Goal: Use online tool/utility: Utilize a website feature to perform a specific function

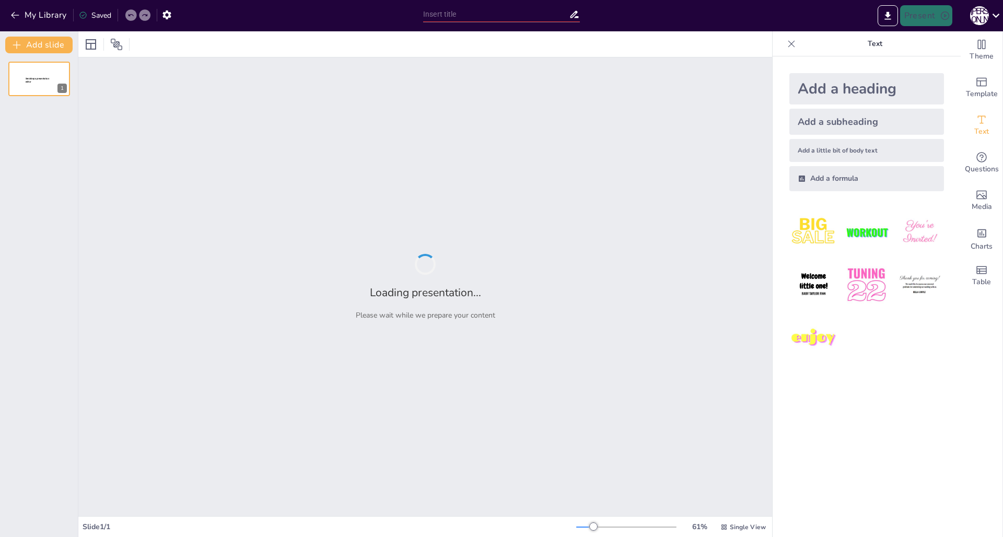
type input "Зат есіммен Достасу"
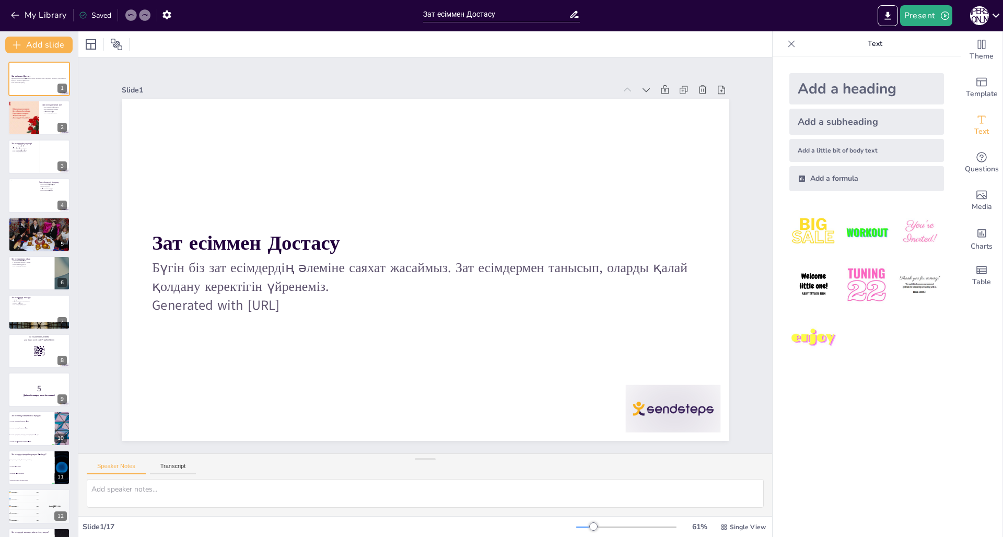
checkbox input "true"
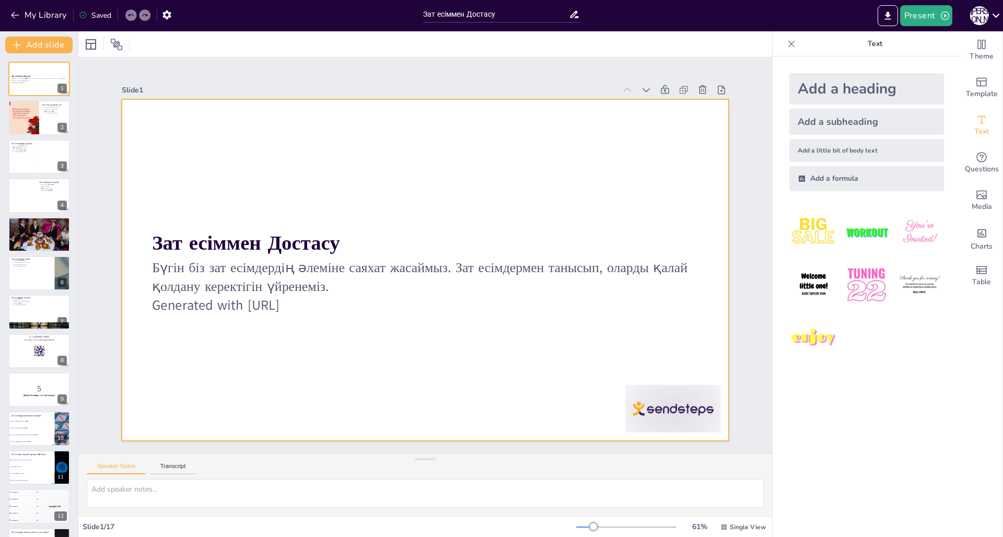
checkbox input "true"
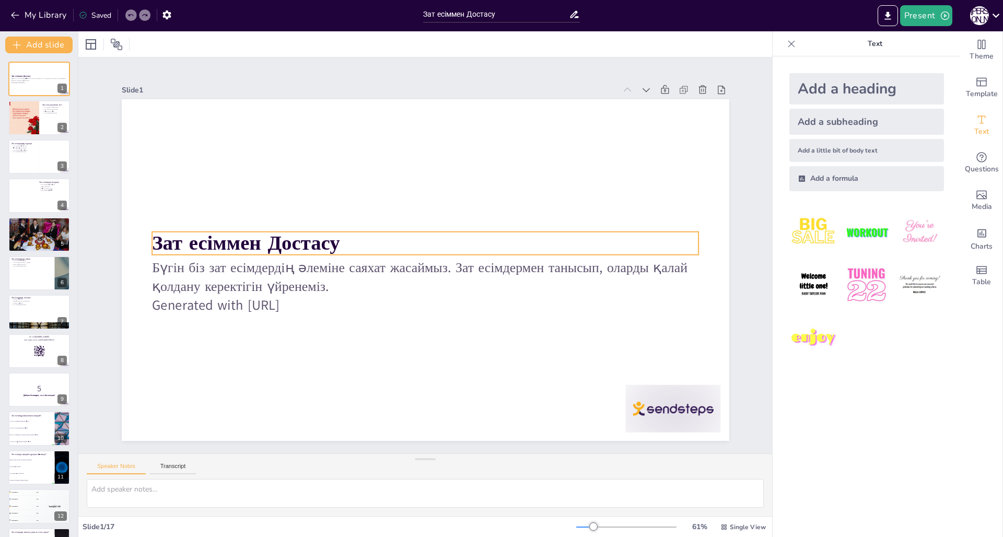
checkbox input "true"
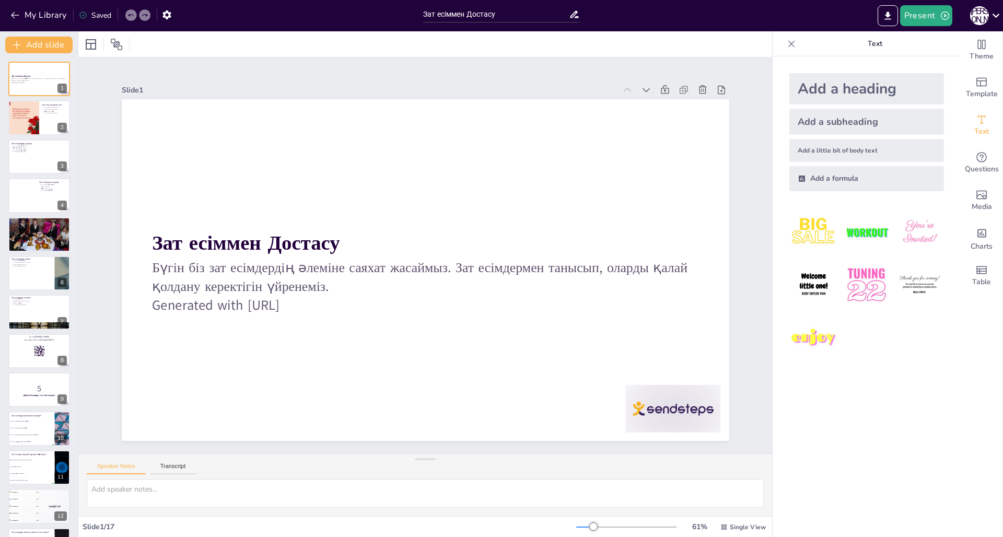
checkbox input "true"
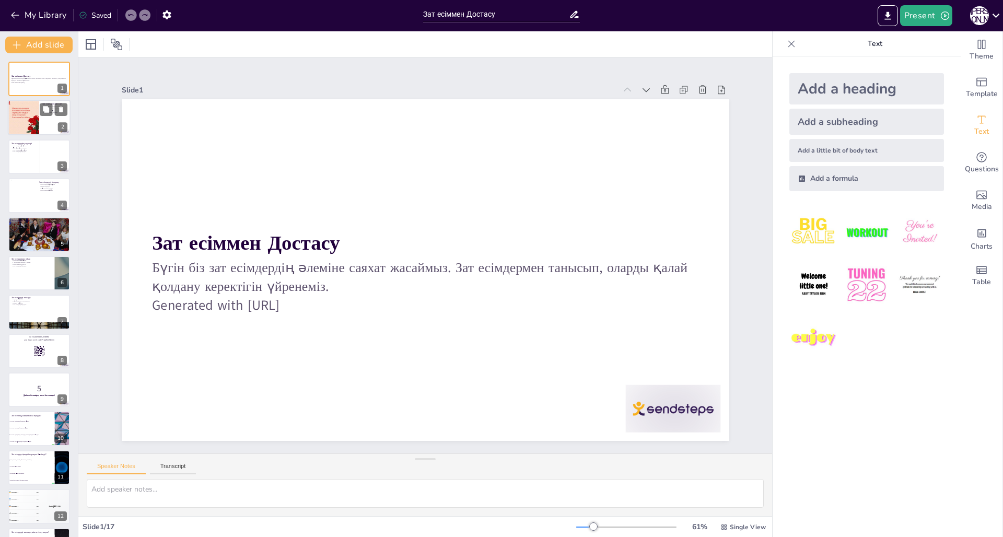
checkbox input "true"
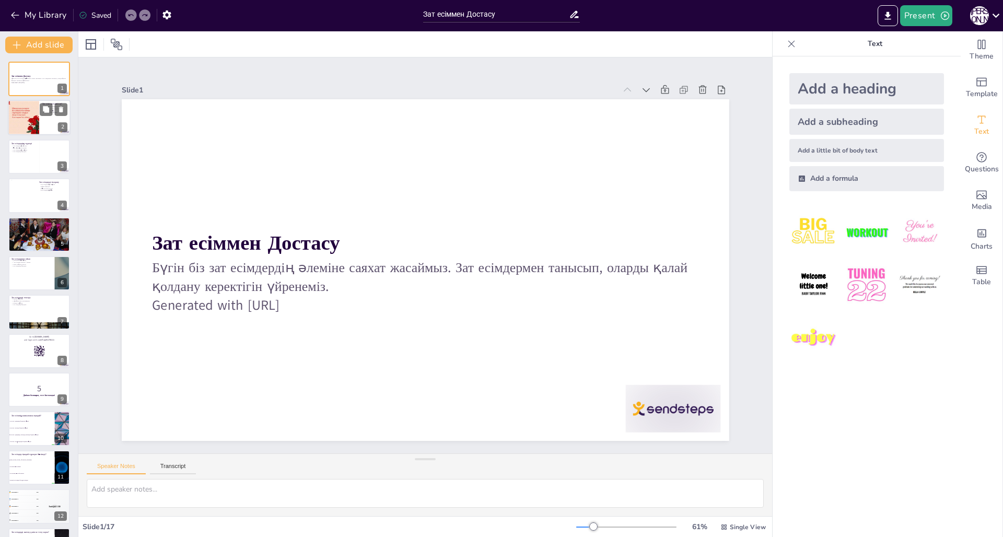
click at [43, 123] on div at bounding box center [39, 118] width 63 height 36
type textarea "Lor ipsumdo - sitametc adipiscingel seddoe, temp incididun, utlabore, etdolore …"
checkbox input "true"
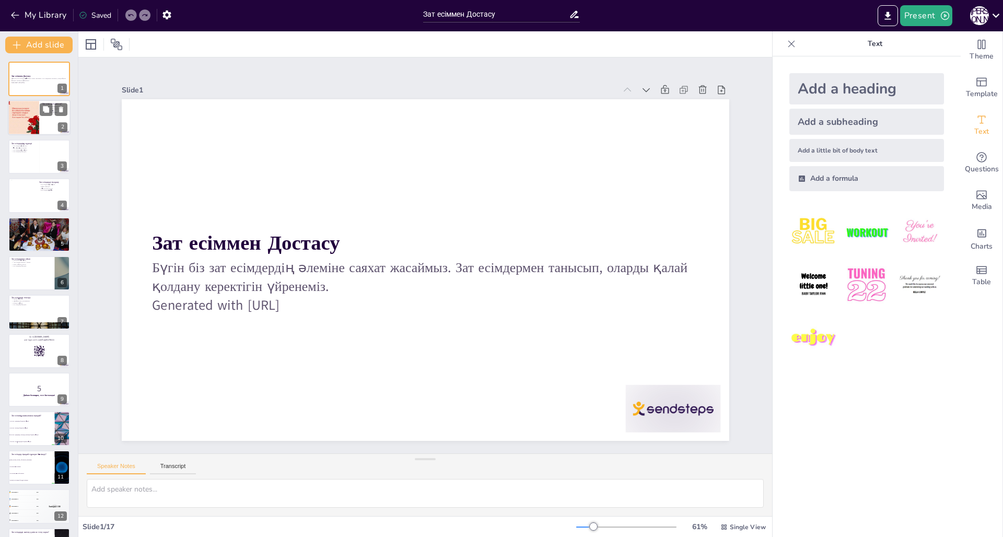
checkbox input "true"
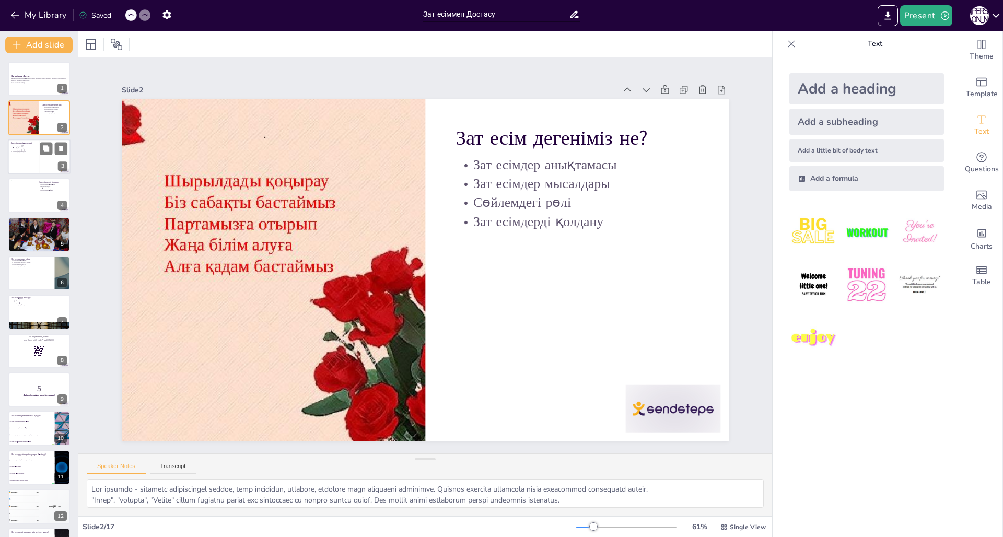
checkbox input "true"
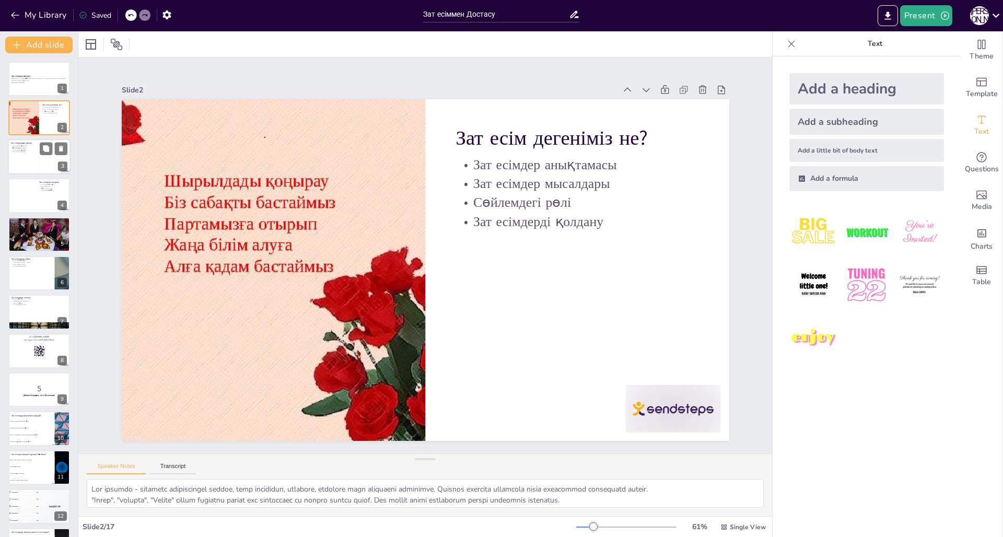
checkbox input "true"
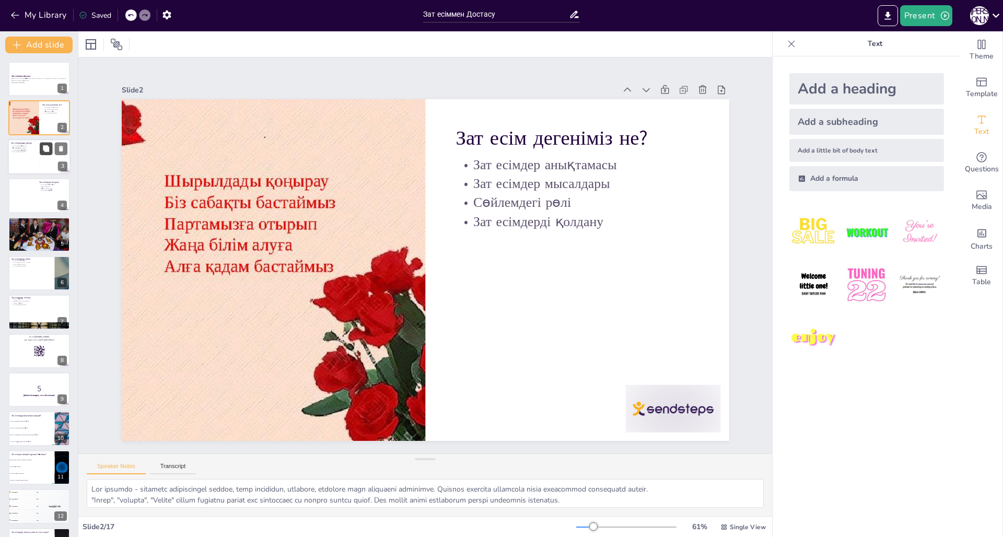
checkbox input "true"
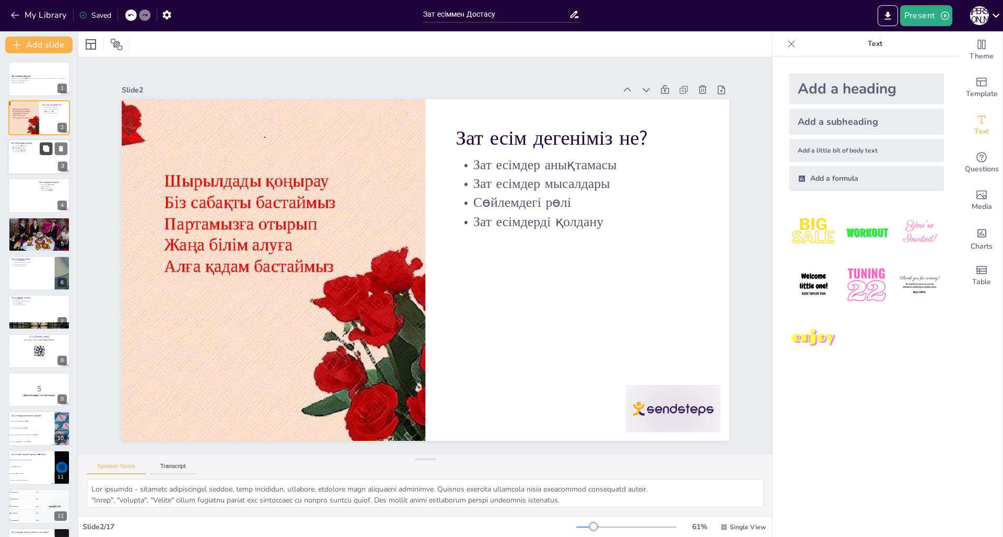
click at [46, 154] on button at bounding box center [46, 148] width 13 height 13
type textarea "Зат есімдердің әртүрлі түрлері бар, олар сөйлемнің мағынасына әсер етеді. Олард…"
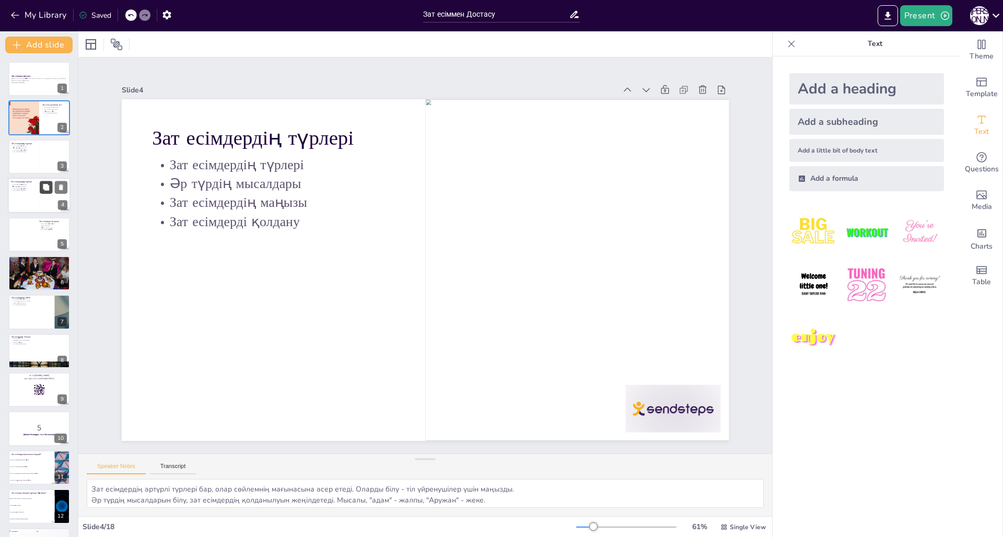
click at [46, 183] on button at bounding box center [46, 187] width 13 height 13
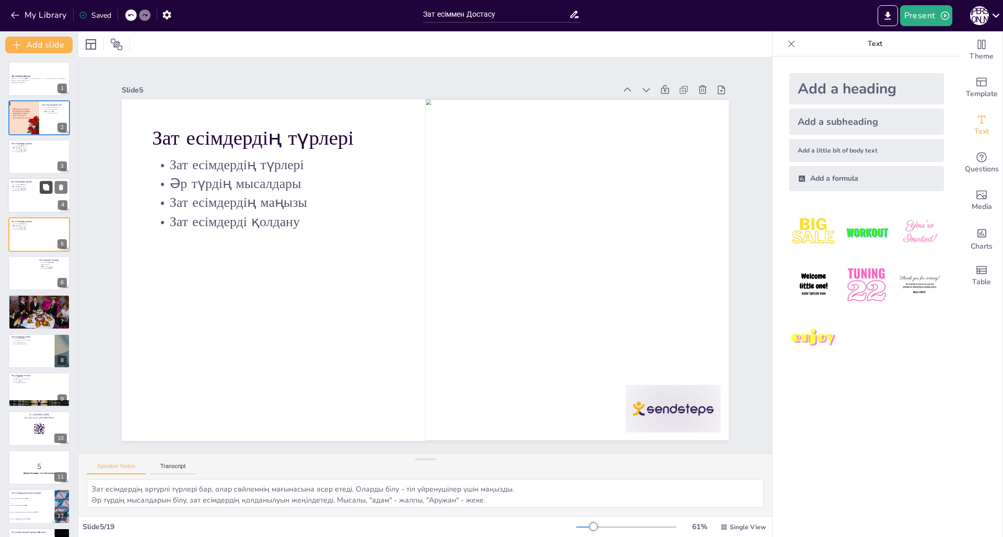
checkbox input "true"
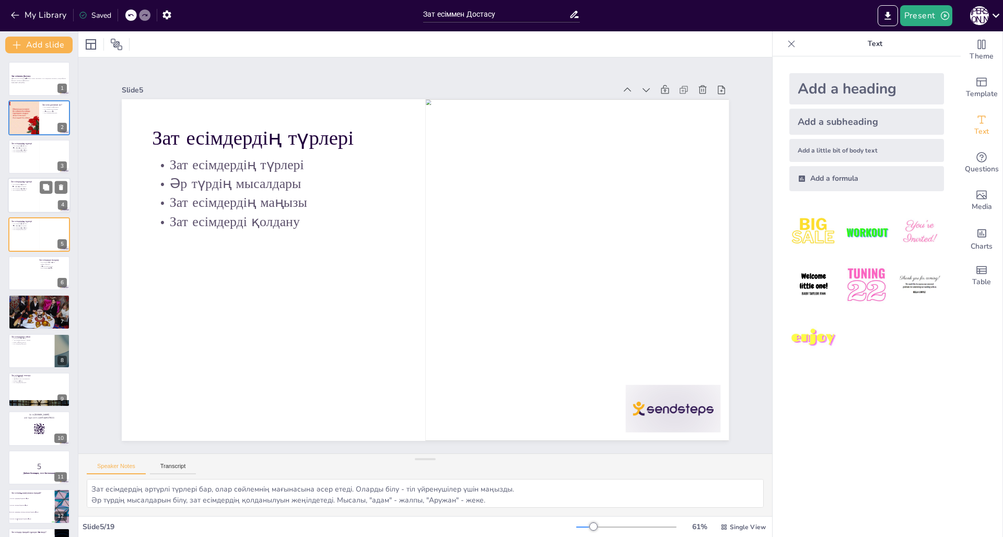
checkbox input "true"
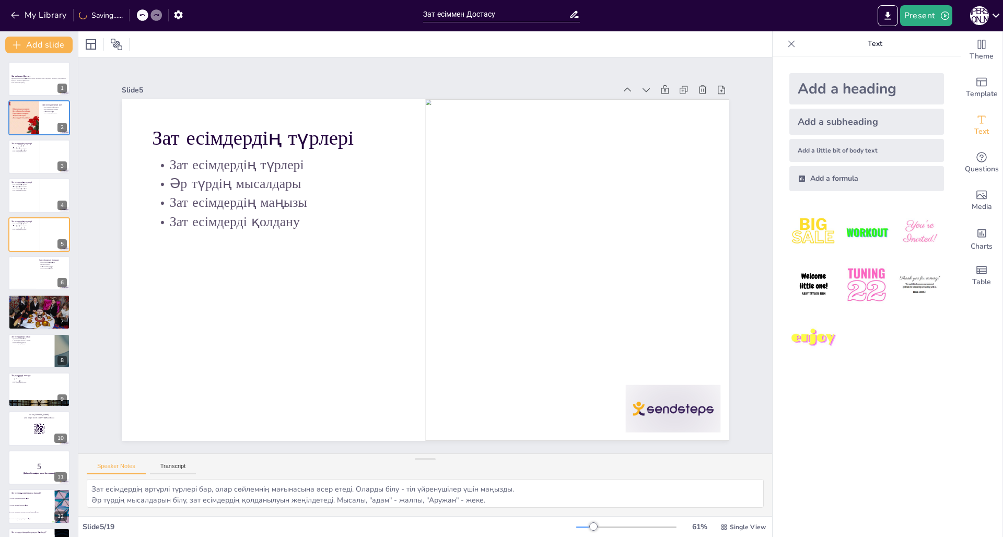
checkbox input "true"
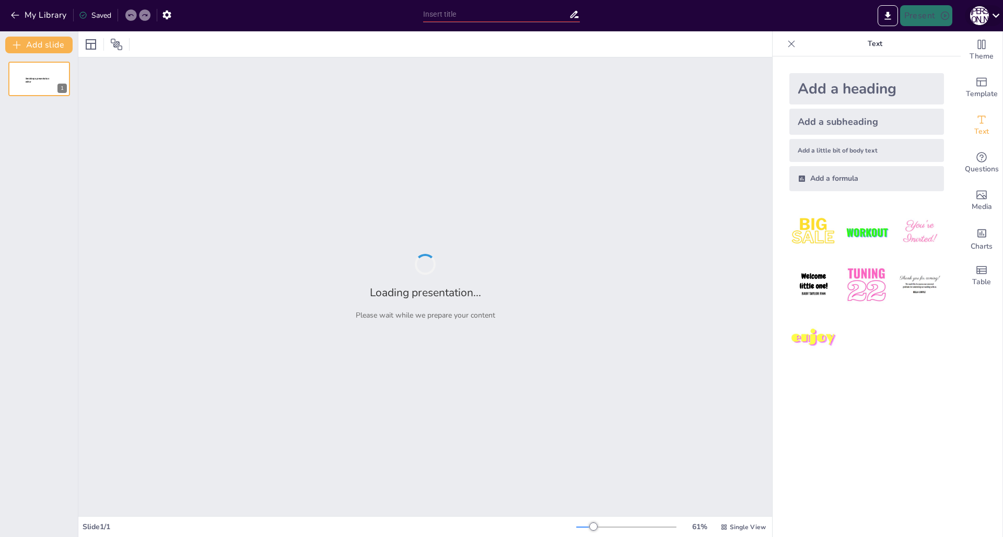
type input "Зат есіммен Достасу"
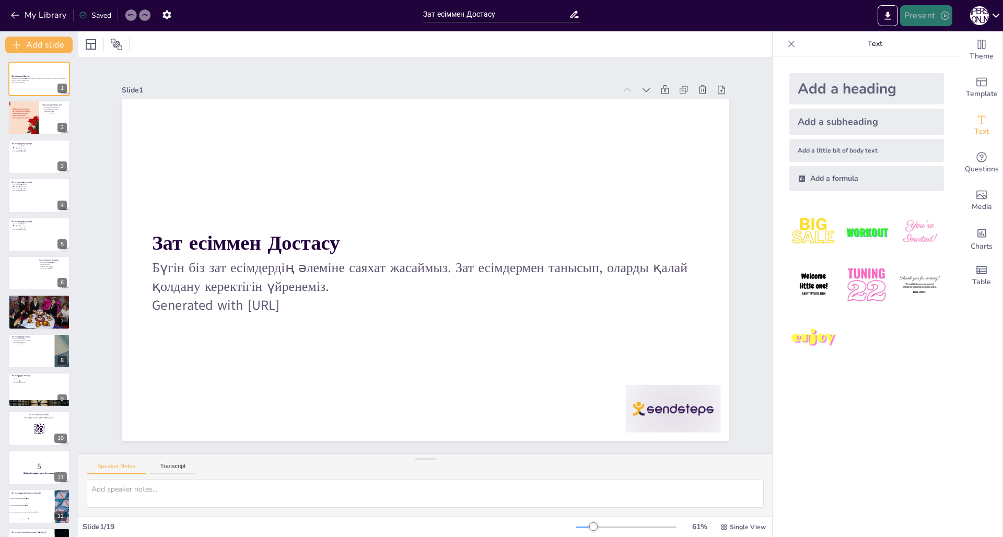
click at [928, 10] on button "Present" at bounding box center [926, 15] width 52 height 21
checkbox input "true"
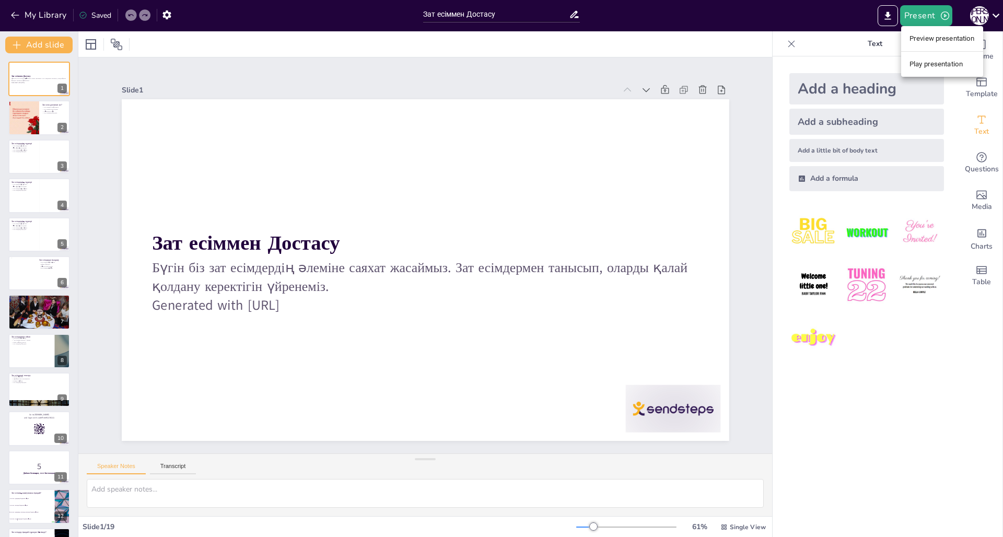
checkbox input "true"
